Goal: Task Accomplishment & Management: Use online tool/utility

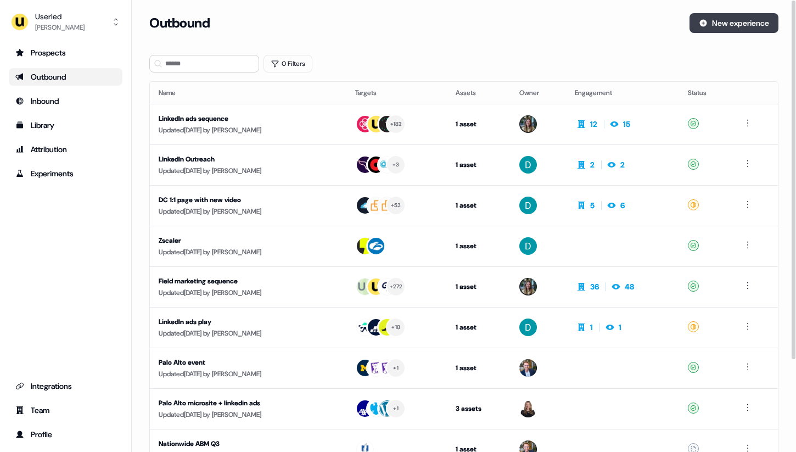
click at [716, 29] on button "New experience" at bounding box center [733, 23] width 89 height 20
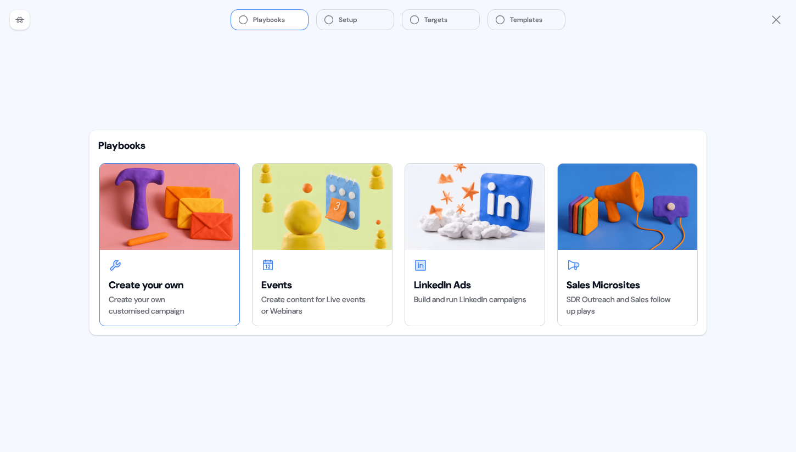
click at [187, 199] on img at bounding box center [169, 207] width 139 height 86
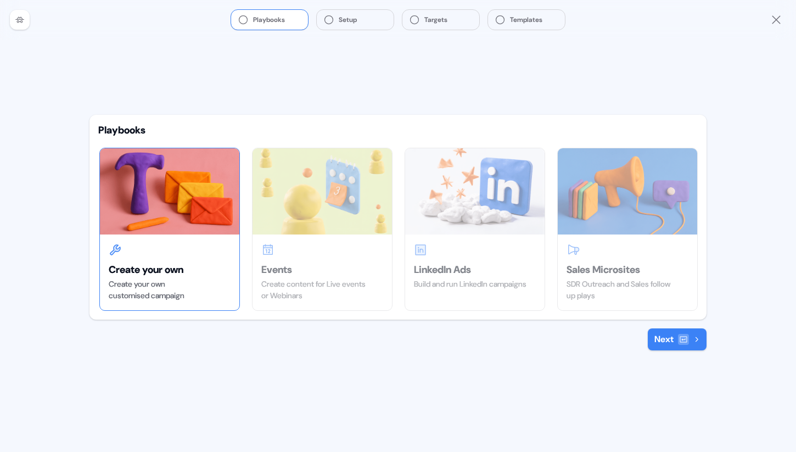
click at [668, 328] on button "Next" at bounding box center [676, 339] width 59 height 22
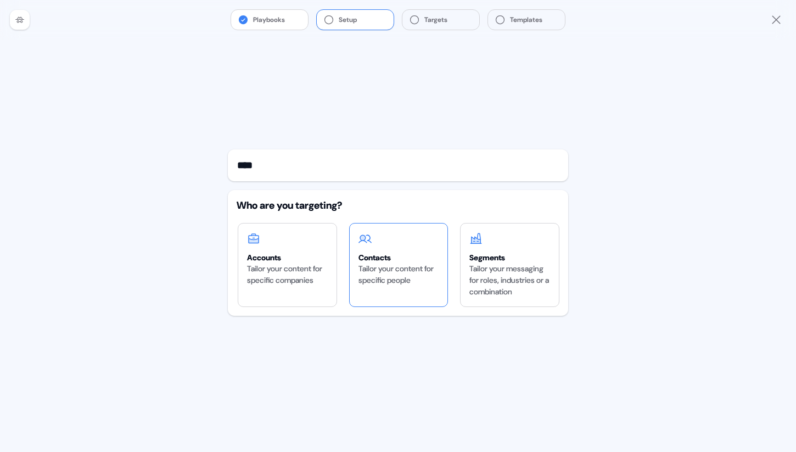
type input "****"
click at [409, 266] on div "Tailor your content for specific people" at bounding box center [398, 274] width 81 height 23
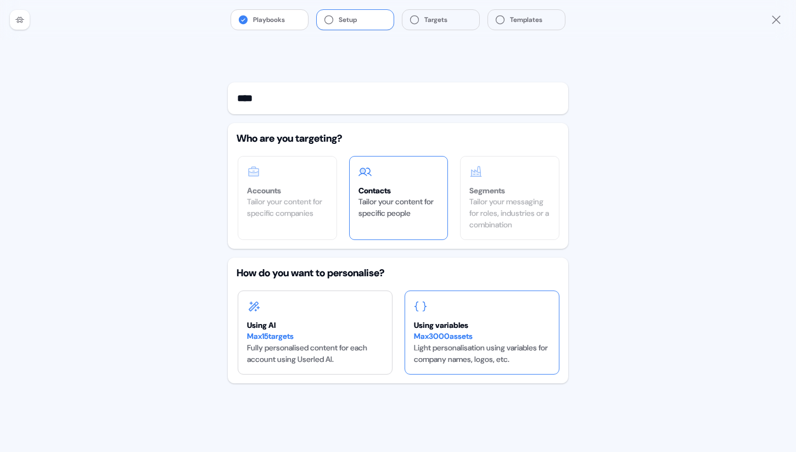
click at [483, 334] on div "Max 3000 assets" at bounding box center [482, 336] width 136 height 12
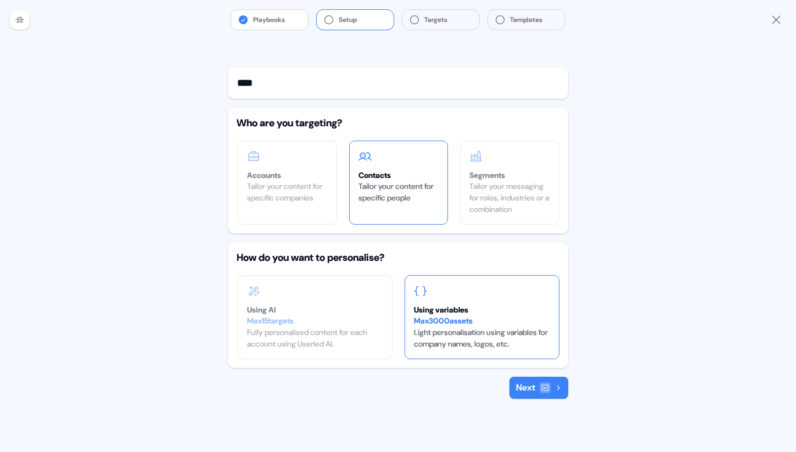
click at [528, 392] on button "Next" at bounding box center [538, 387] width 59 height 22
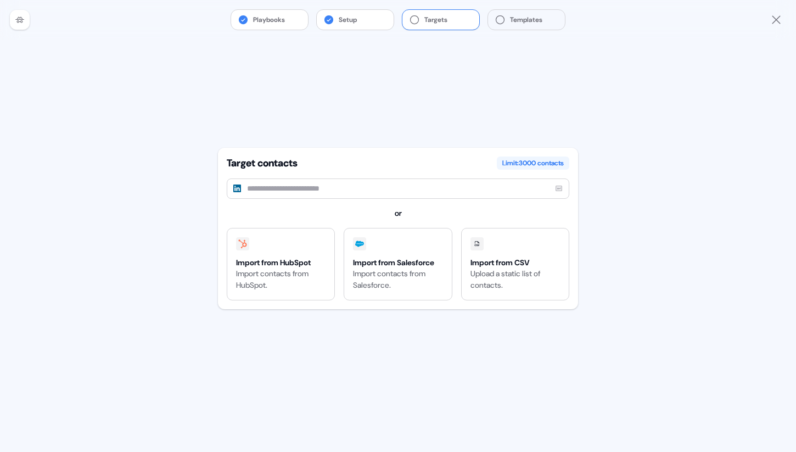
click at [376, 196] on input at bounding box center [398, 188] width 342 height 20
click at [307, 251] on div "Import from HubSpot Import contacts from HubSpot." at bounding box center [280, 263] width 107 height 71
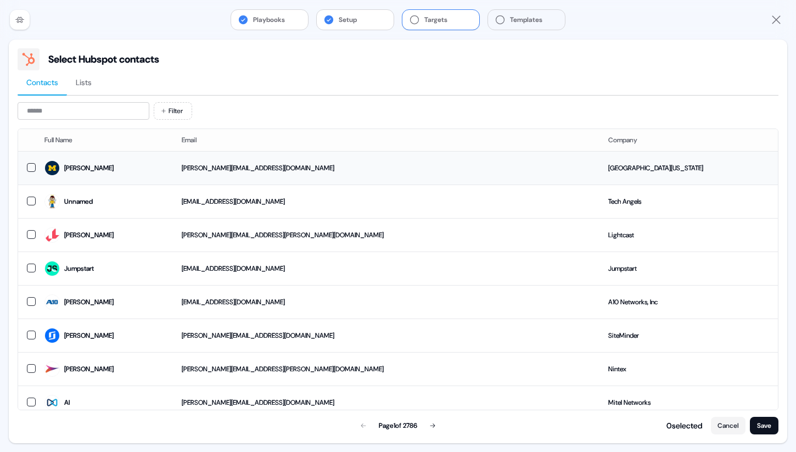
click at [255, 168] on td "evelynaj@umich.edu" at bounding box center [386, 167] width 426 height 33
click at [768, 422] on button "Save" at bounding box center [764, 425] width 29 height 18
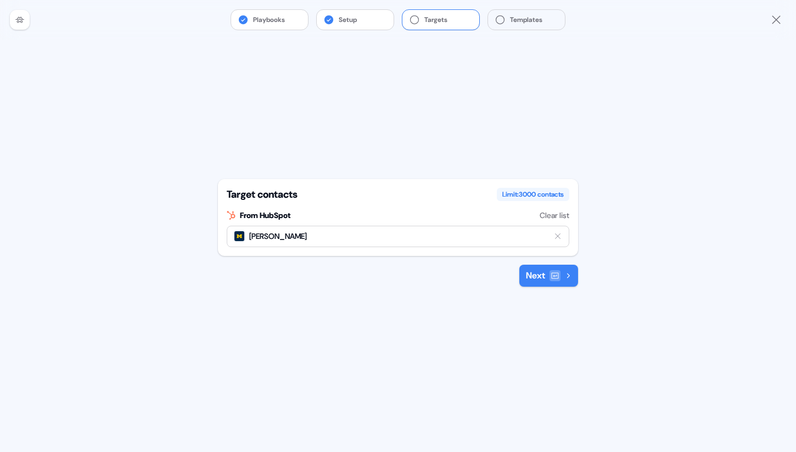
click at [550, 280] on button "Next" at bounding box center [548, 275] width 59 height 22
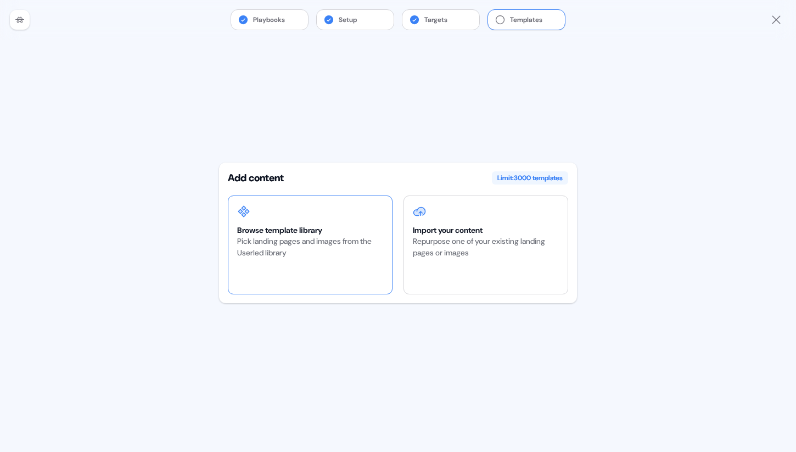
click at [322, 233] on div "Browse template library" at bounding box center [310, 229] width 146 height 11
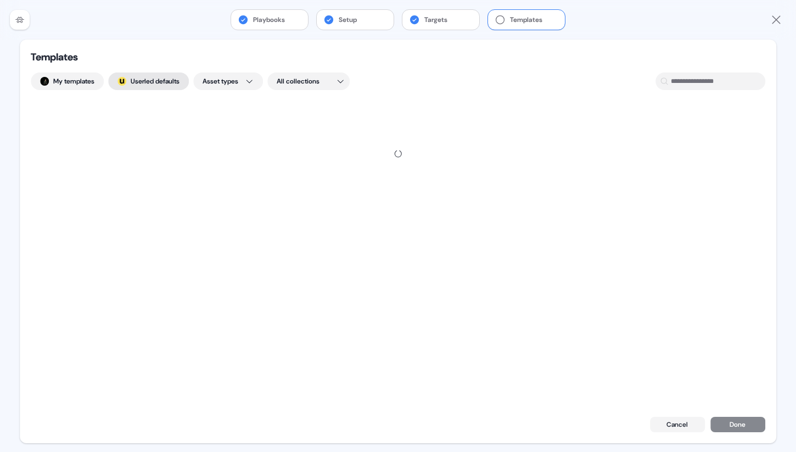
click at [152, 82] on button "; Userled defaults" at bounding box center [148, 81] width 81 height 18
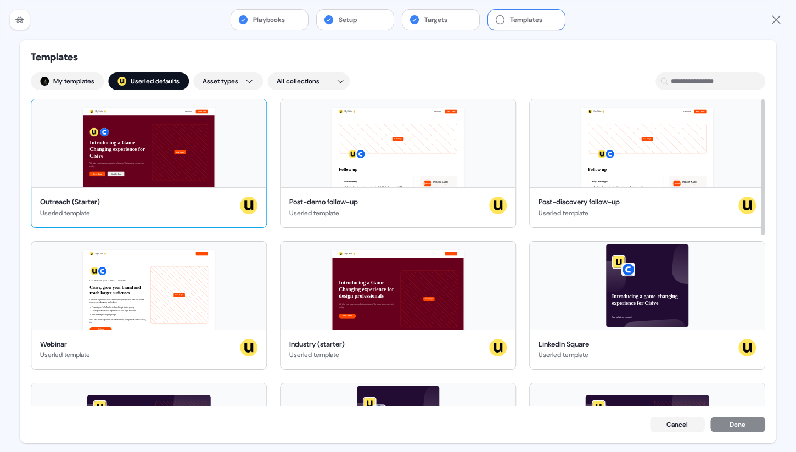
click at [133, 147] on div "Hey Cisive 👋 Learn more Book a demo Introducing a Game-Changing experience for …" at bounding box center [148, 143] width 235 height 88
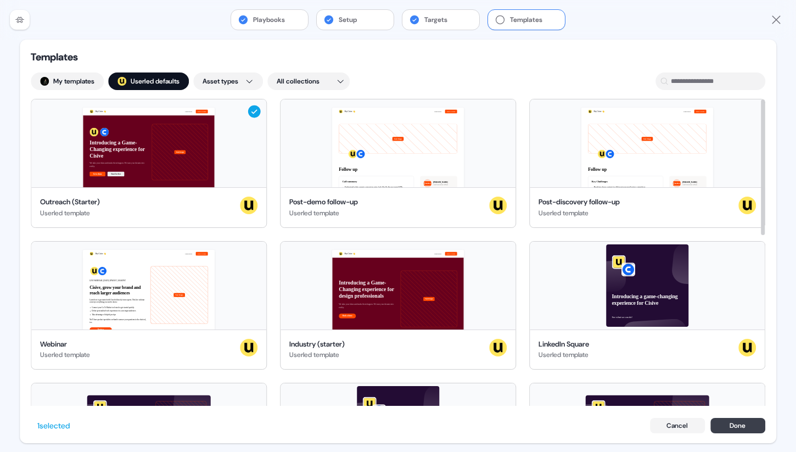
click at [745, 424] on button "Done" at bounding box center [737, 425] width 55 height 15
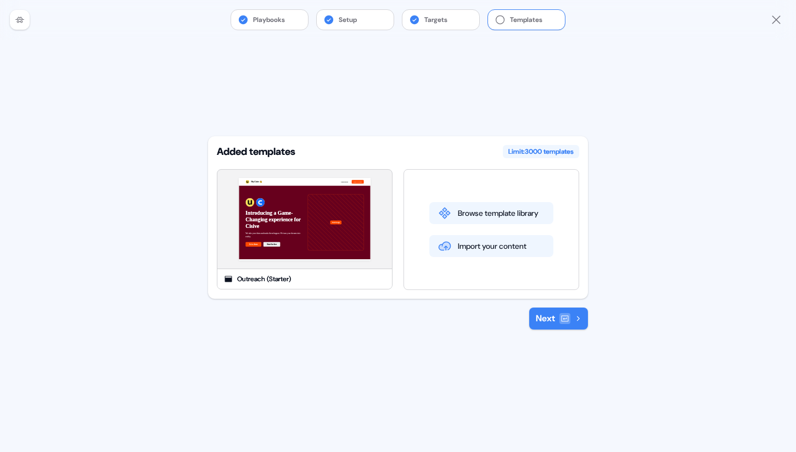
click at [582, 318] on button "Next" at bounding box center [558, 318] width 59 height 22
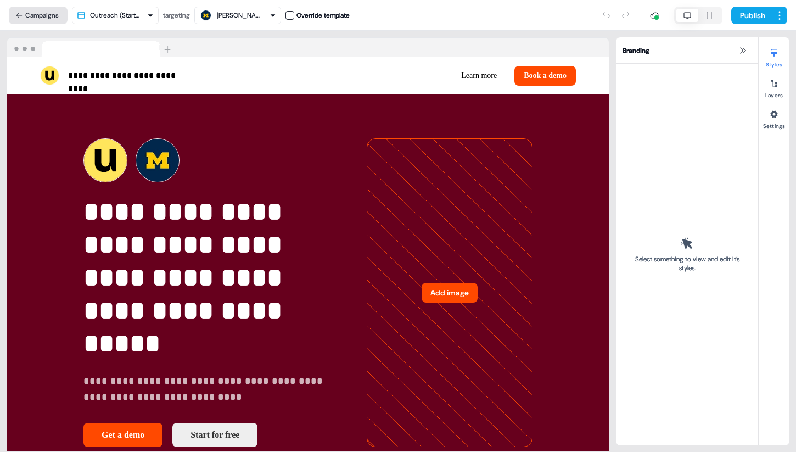
click at [43, 18] on button "Campaigns" at bounding box center [38, 16] width 59 height 18
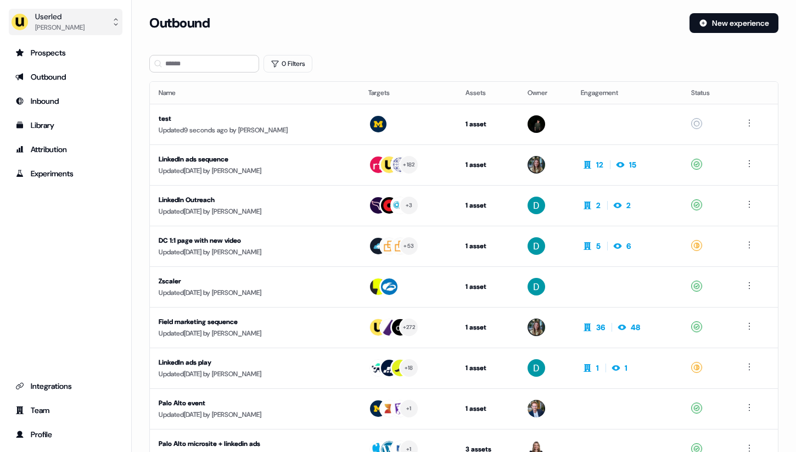
click at [88, 24] on button "Userled Henry Li" at bounding box center [66, 22] width 114 height 26
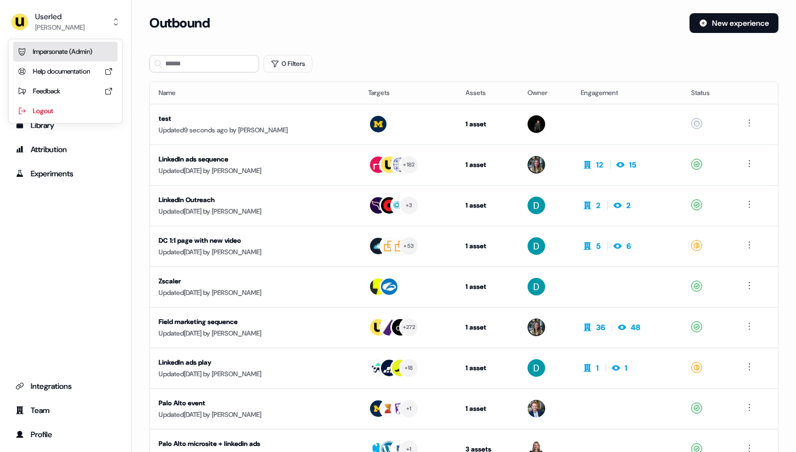
click at [88, 54] on div "Impersonate (Admin)" at bounding box center [65, 52] width 104 height 20
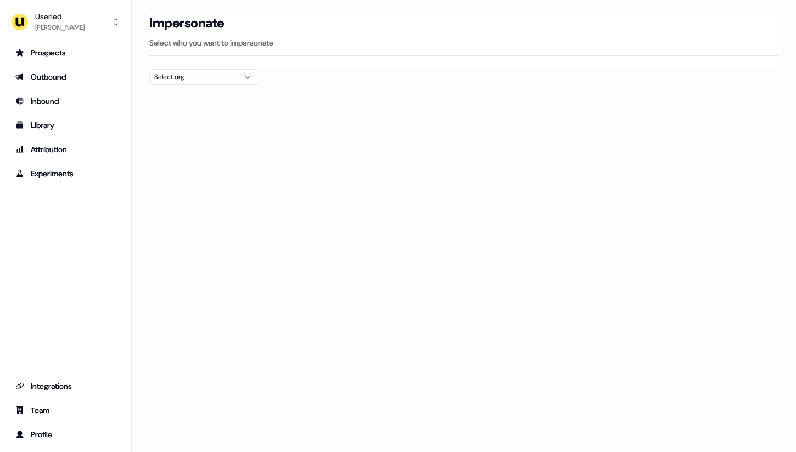
click at [236, 82] on button "Select org" at bounding box center [204, 76] width 110 height 15
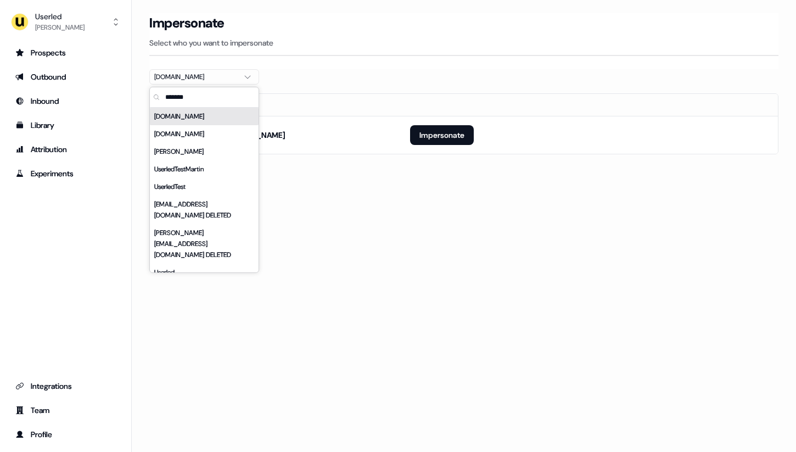
type input "*******"
click at [503, 114] on th at bounding box center [589, 105] width 376 height 22
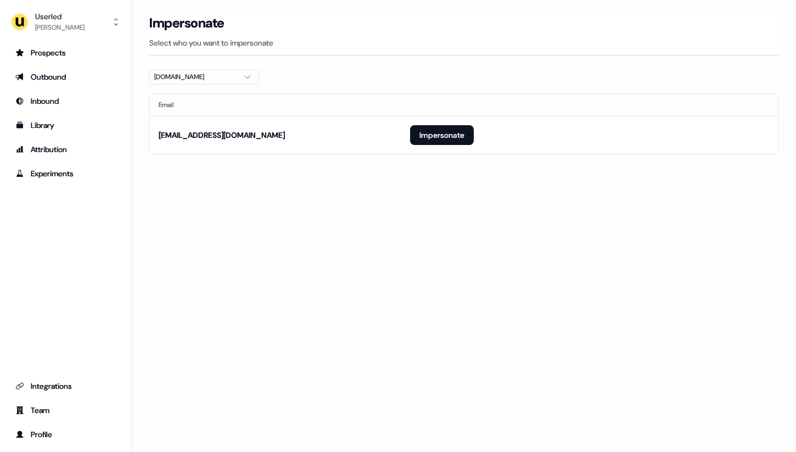
click at [213, 72] on div "userled.io" at bounding box center [195, 76] width 82 height 11
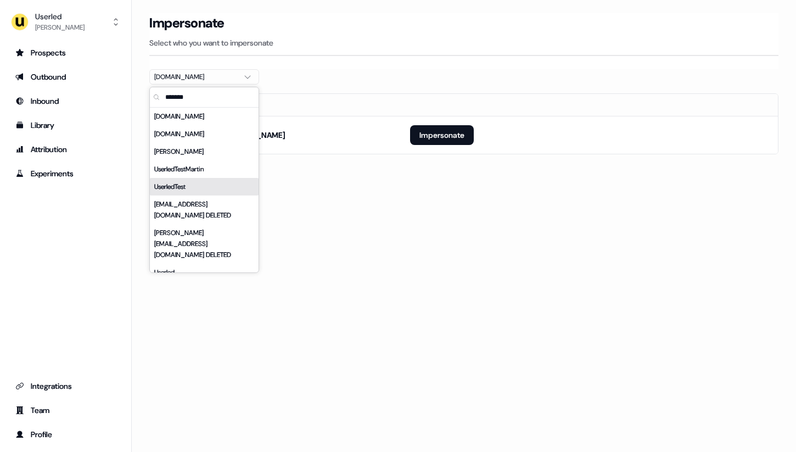
scroll to position [11, 0]
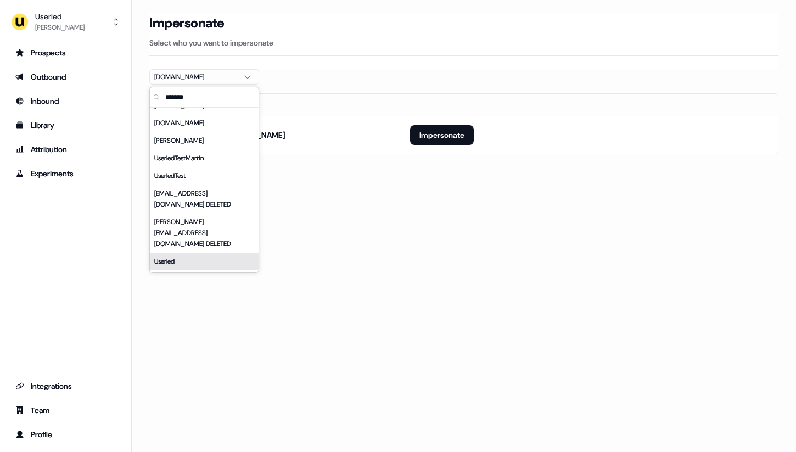
type input "*******"
click at [179, 252] on div "Userled" at bounding box center [204, 261] width 109 height 18
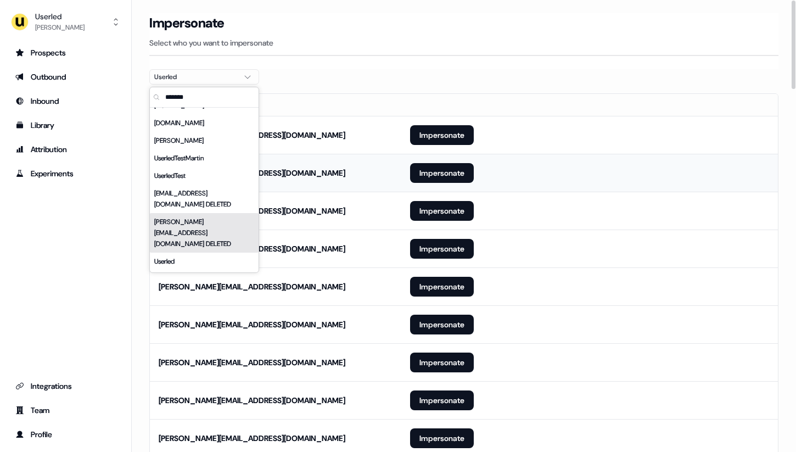
click at [359, 175] on td "oliver@userled.io" at bounding box center [275, 173] width 251 height 38
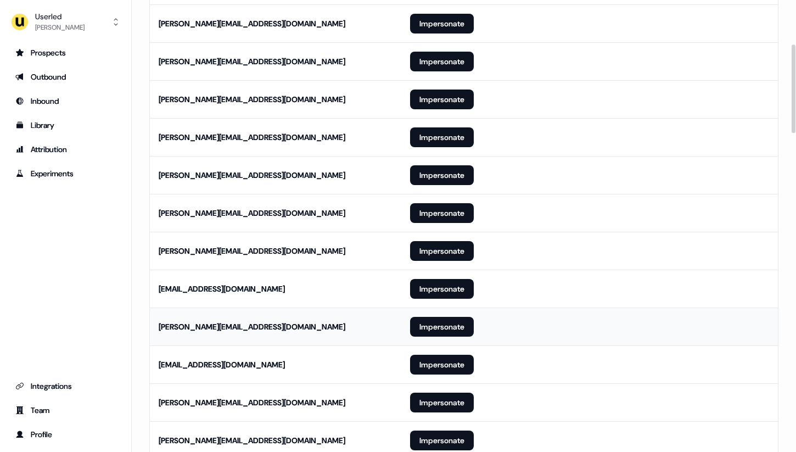
scroll to position [1688, 0]
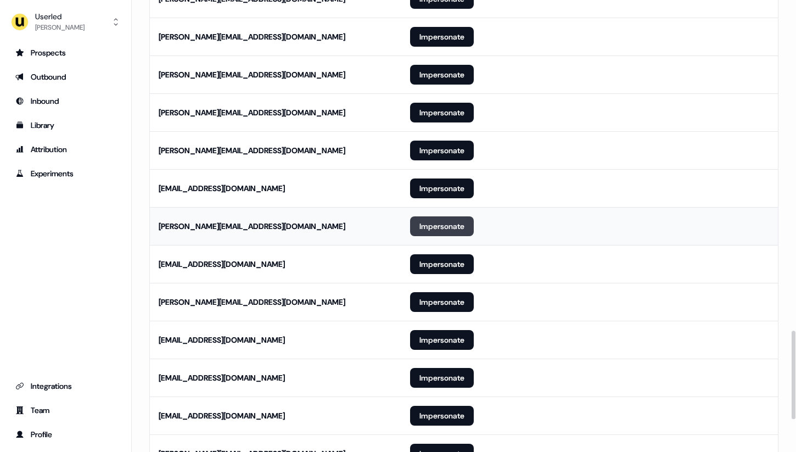
click at [443, 227] on button "Impersonate" at bounding box center [442, 226] width 64 height 20
